Goal: Transaction & Acquisition: Purchase product/service

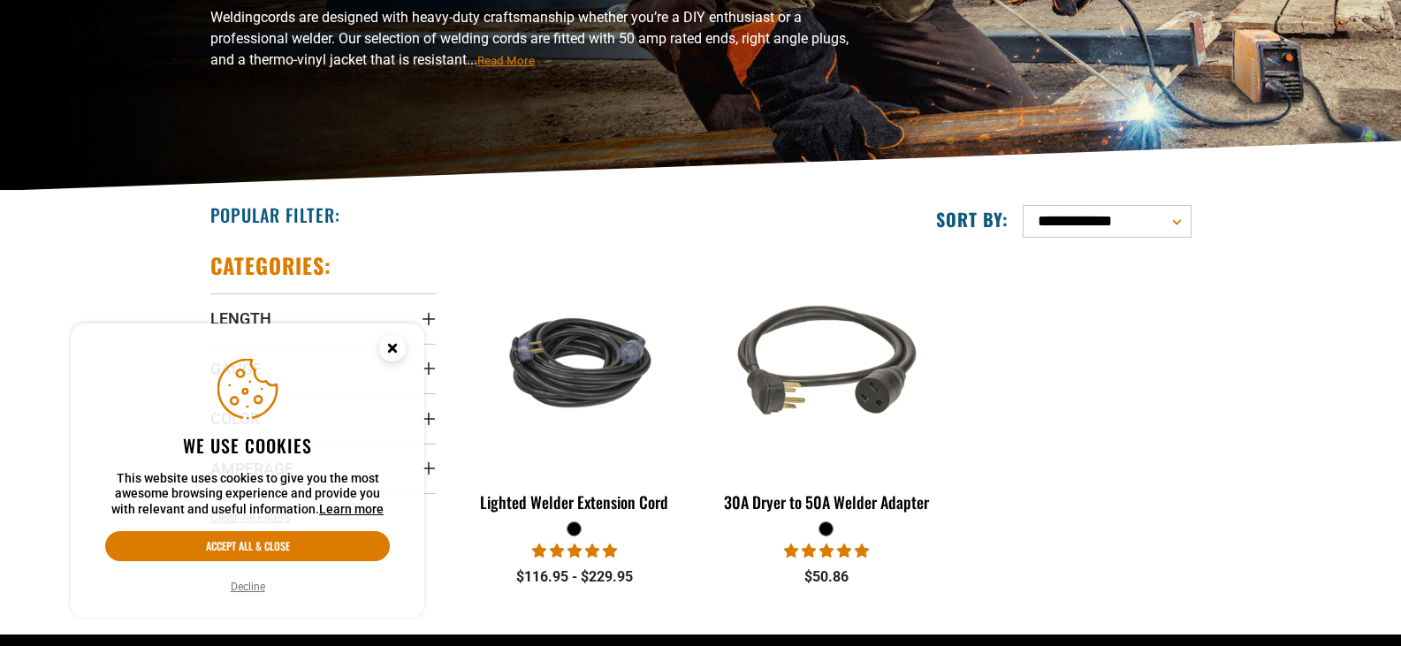
scroll to position [265, 0]
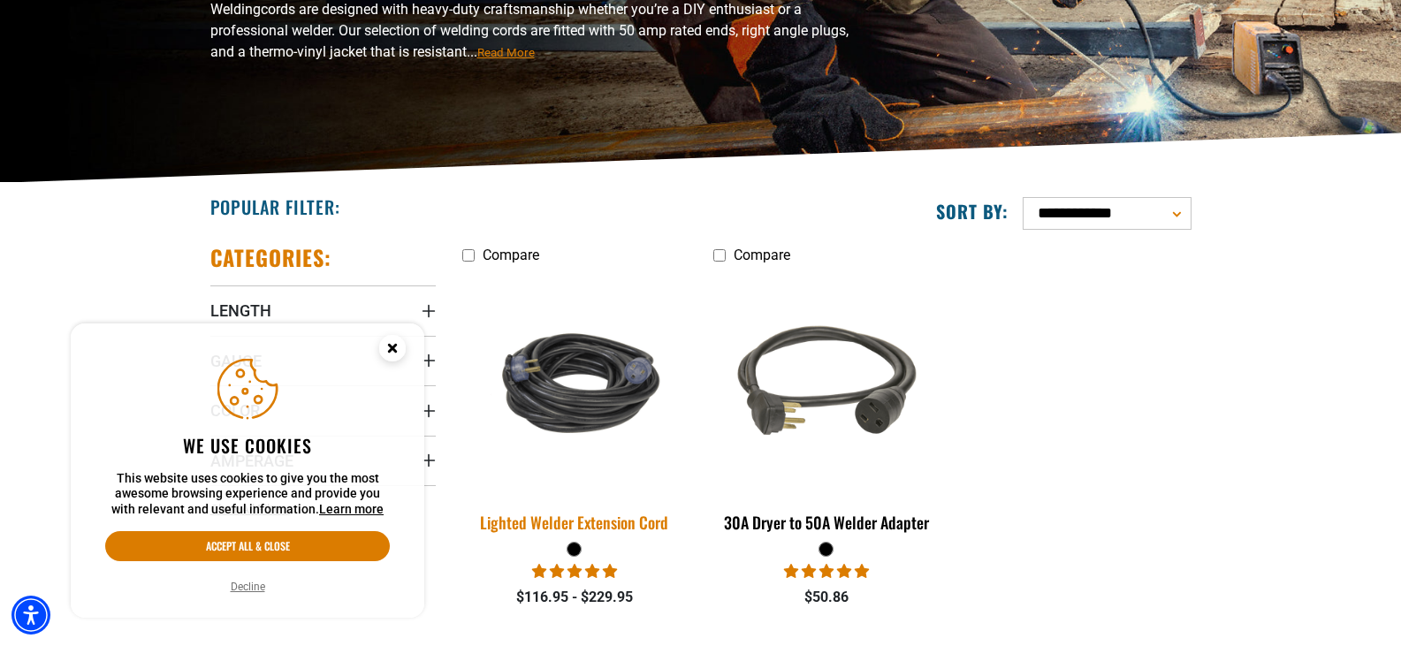
click at [586, 353] on img at bounding box center [575, 383] width 248 height 151
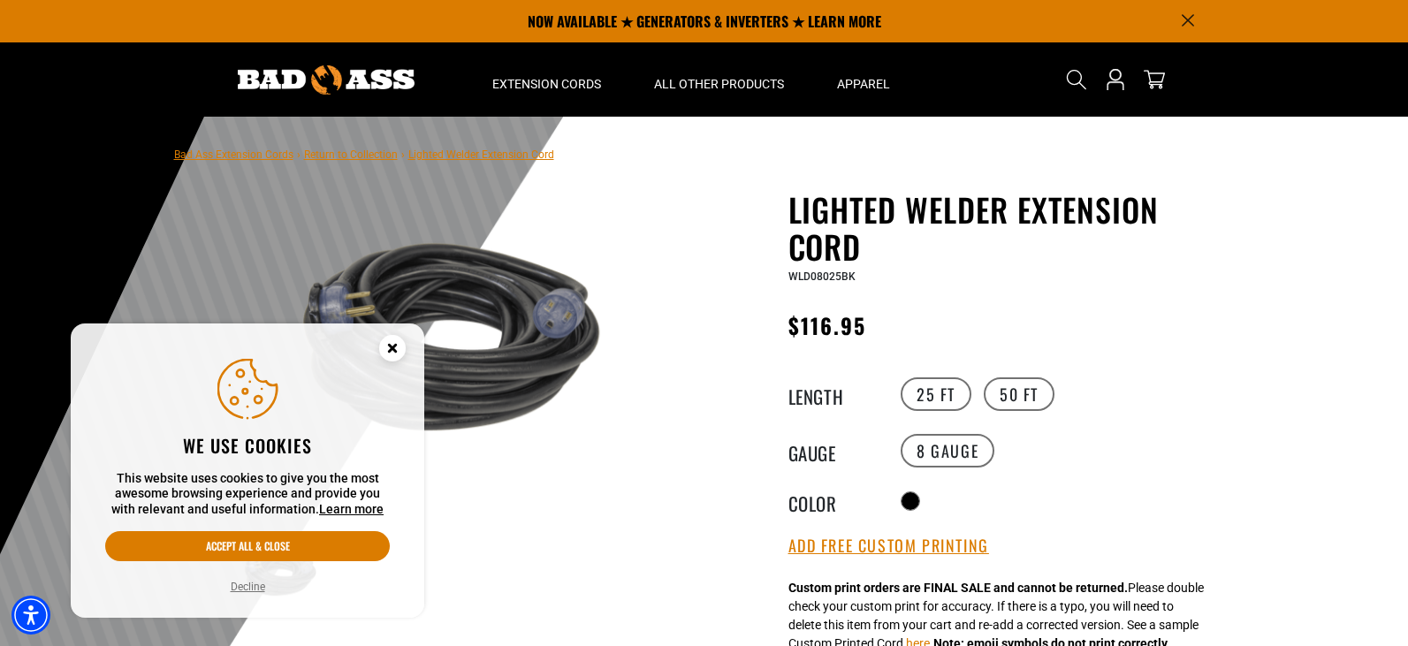
click at [395, 346] on icon "Cookie Consent" at bounding box center [392, 348] width 6 height 6
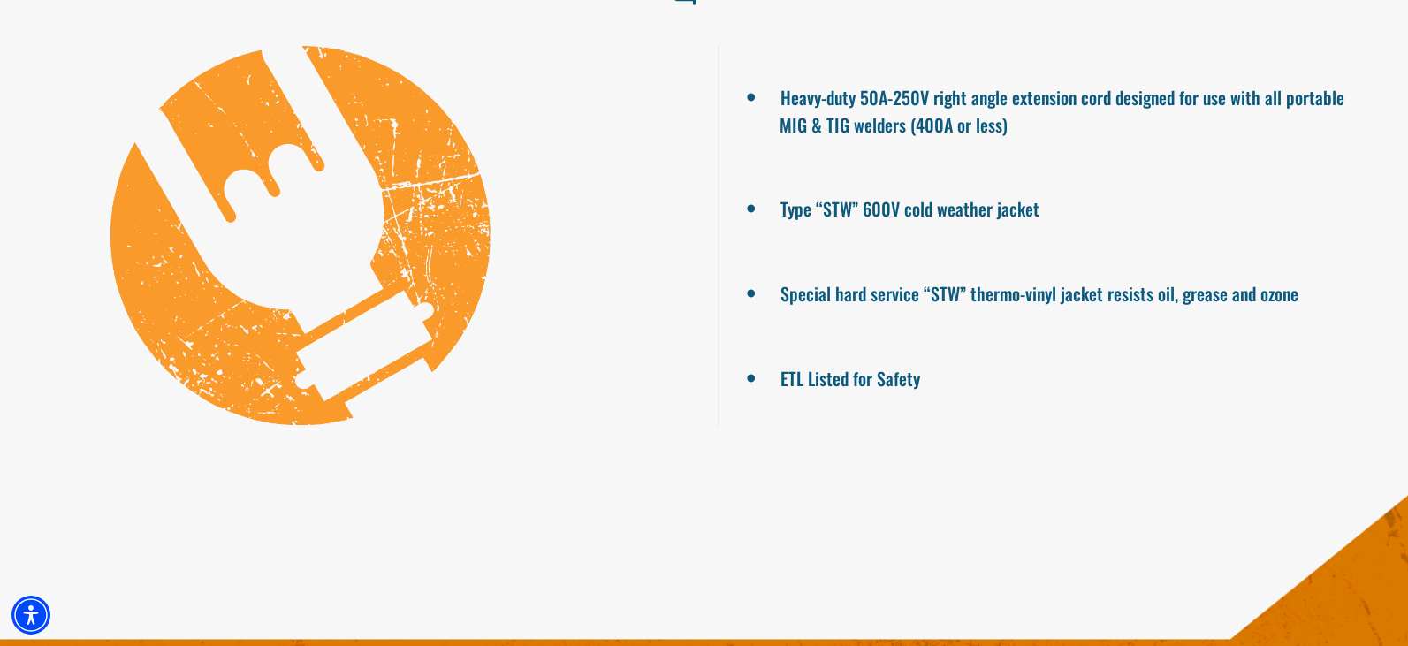
scroll to position [1326, 0]
